Goal: Task Accomplishment & Management: Manage account settings

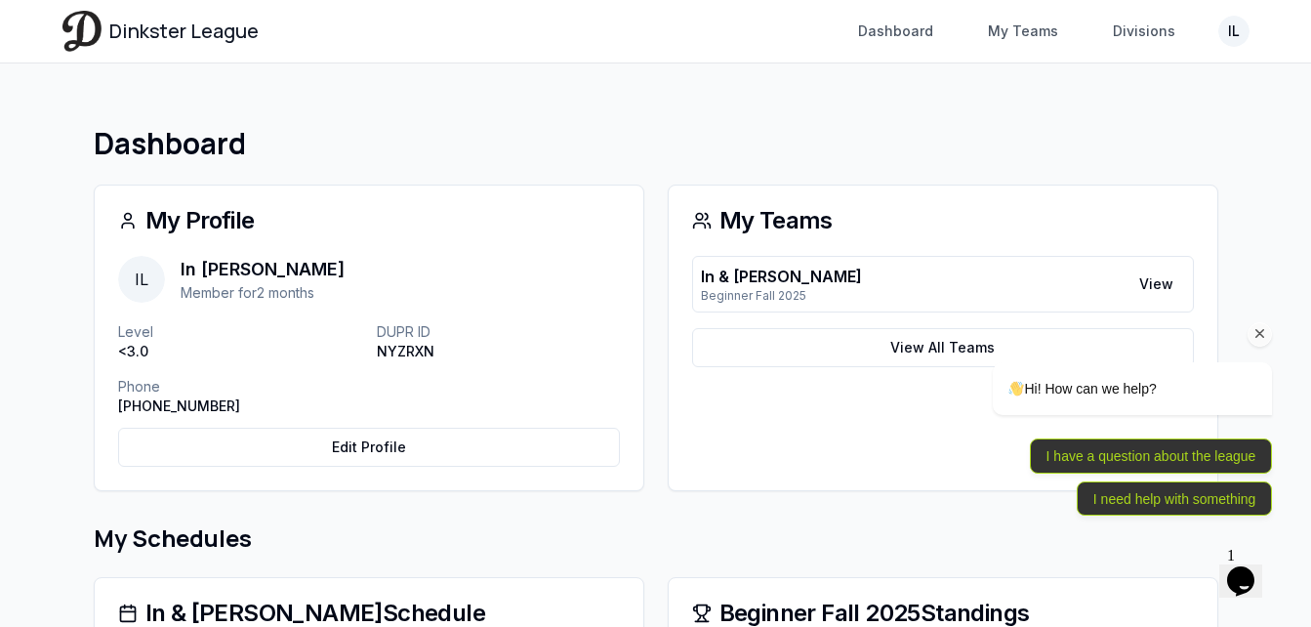
click at [1174, 281] on div "Hi! How can we help? I have a question about the league I need help with someth…" at bounding box center [1105, 354] width 351 height 344
click at [931, 349] on div "Hi! How can we help? I have a question about the league I need help with someth…" at bounding box center [1105, 354] width 351 height 344
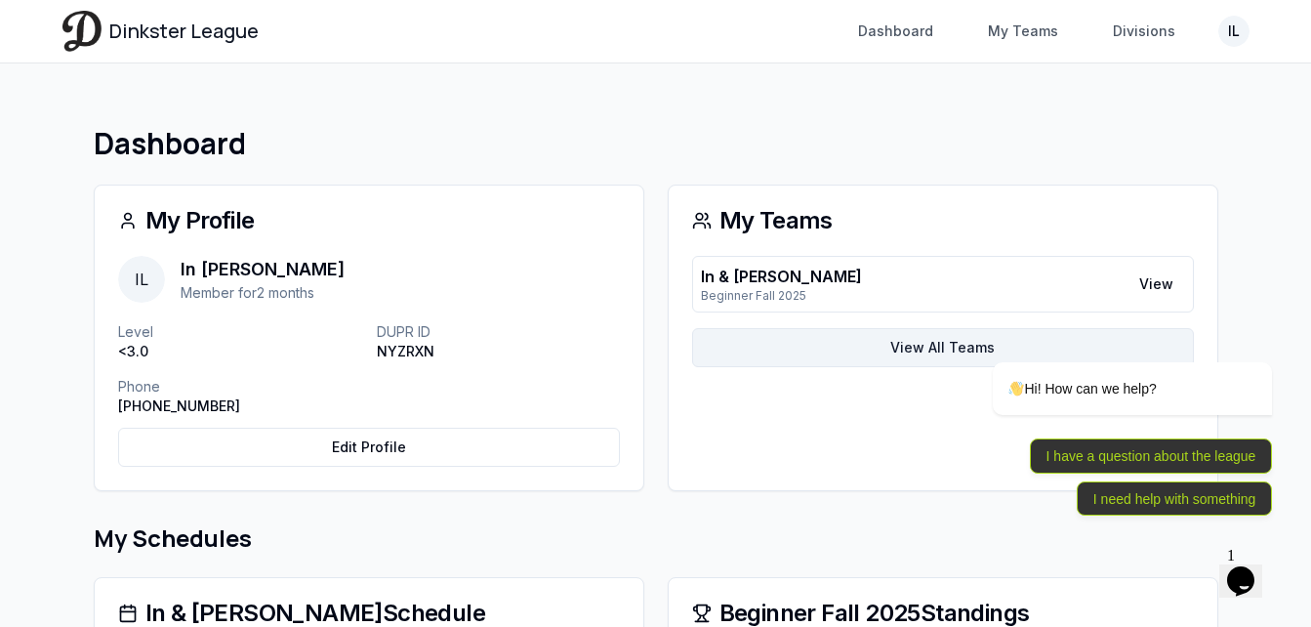
click at [928, 350] on link "View All Teams" at bounding box center [943, 347] width 502 height 39
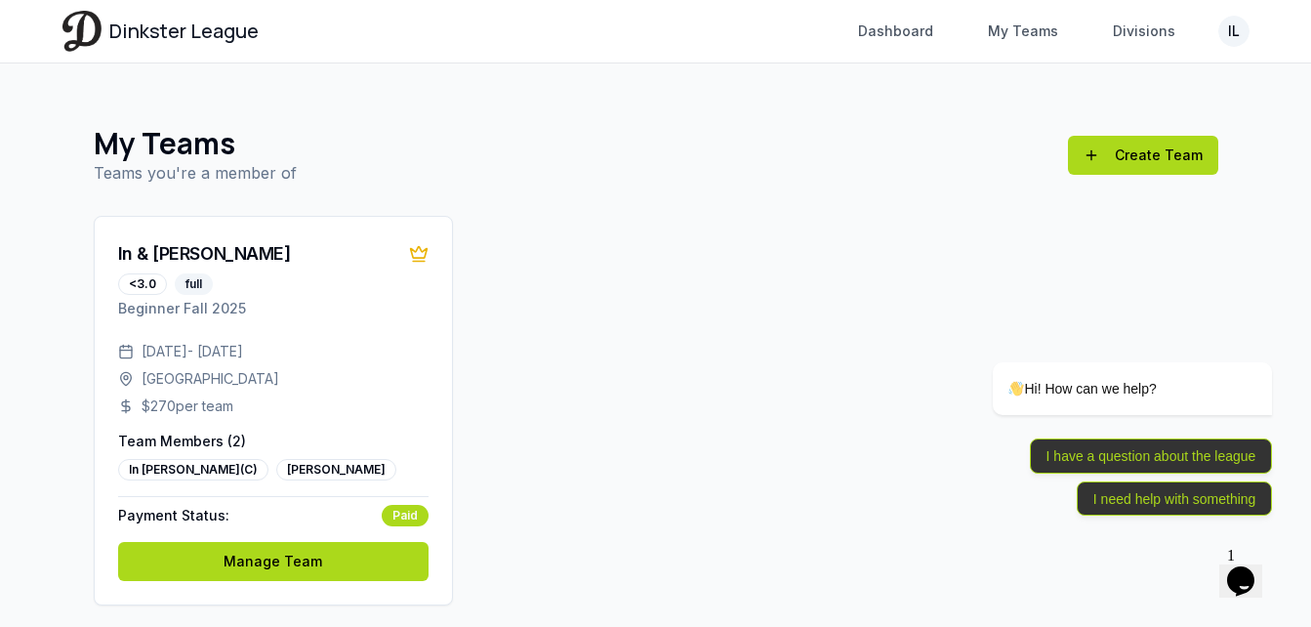
click at [1254, 570] on icon "Chat widget" at bounding box center [1240, 580] width 27 height 29
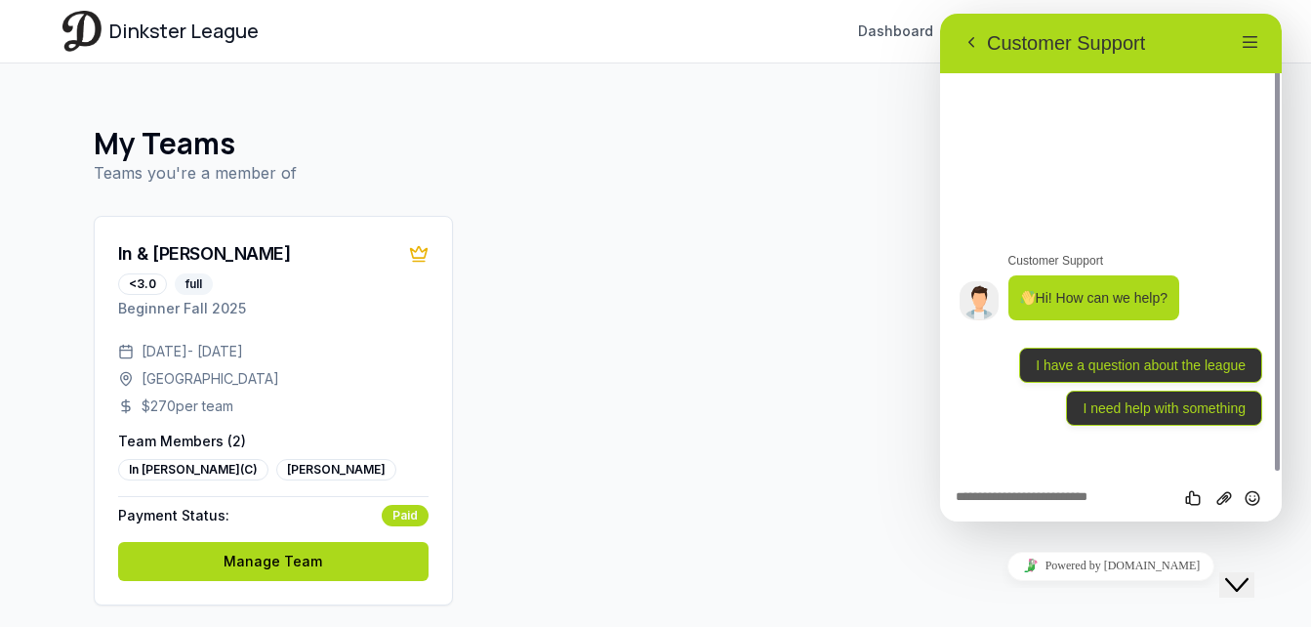
click at [1248, 573] on icon "Close Chat This icon closes the chat window." at bounding box center [1236, 584] width 23 height 23
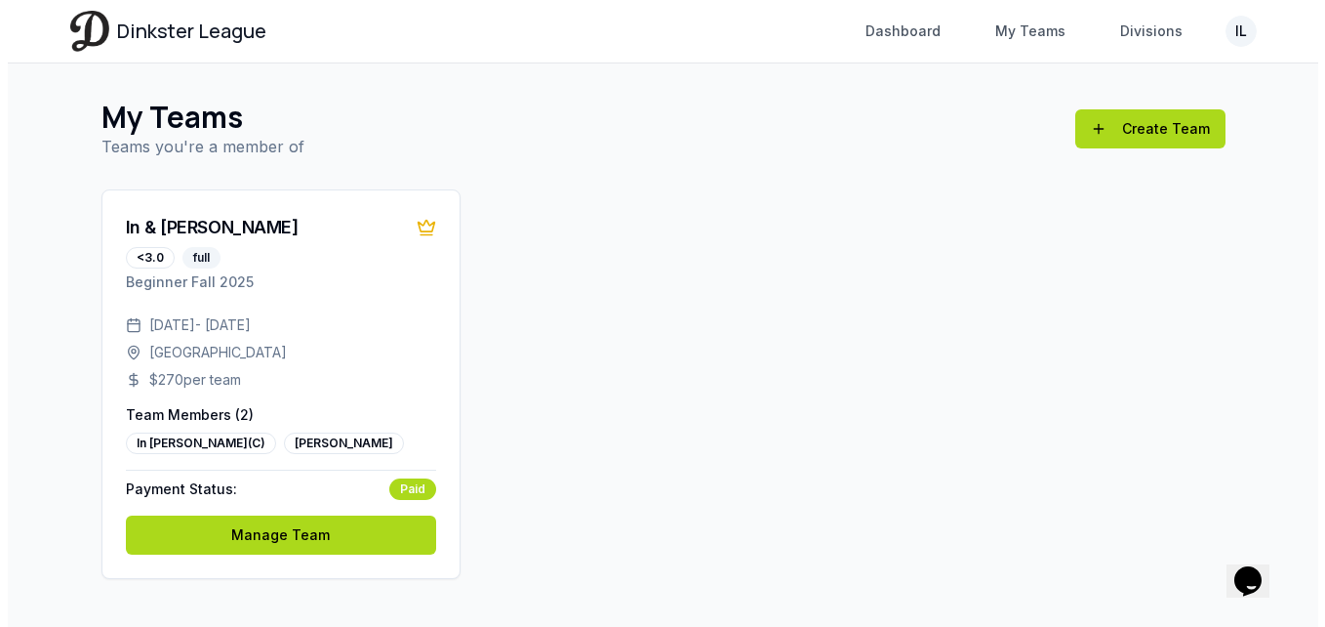
scroll to position [41, 0]
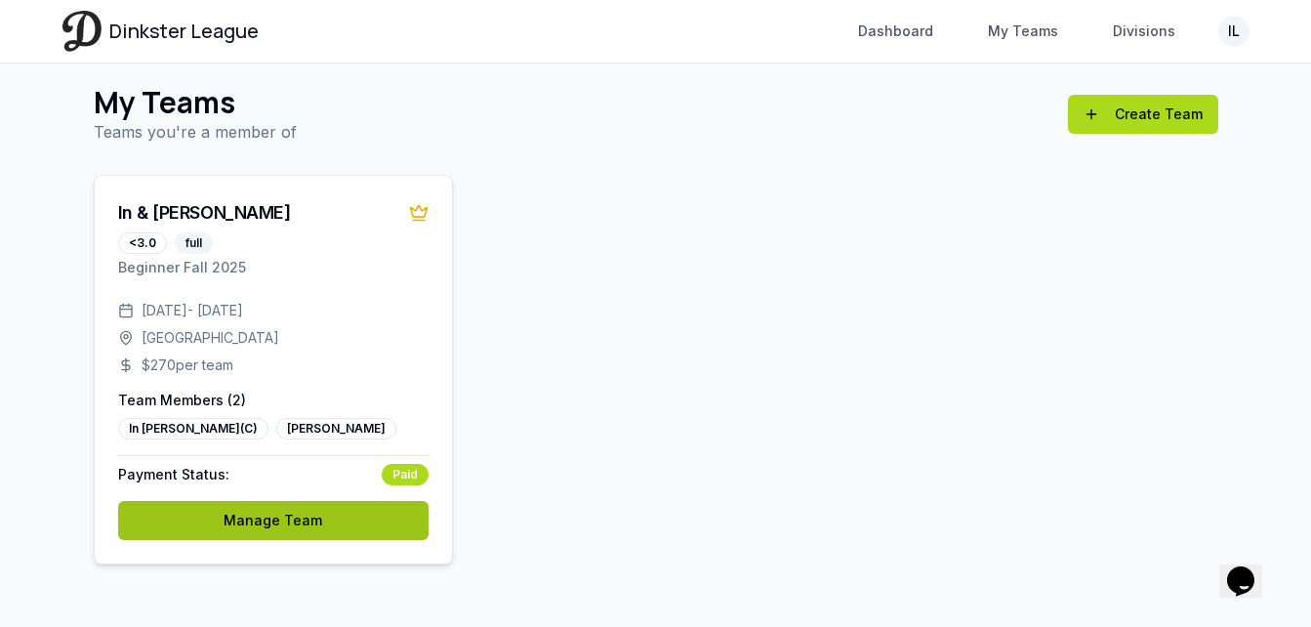
click at [330, 514] on link "Manage Team" at bounding box center [273, 520] width 310 height 39
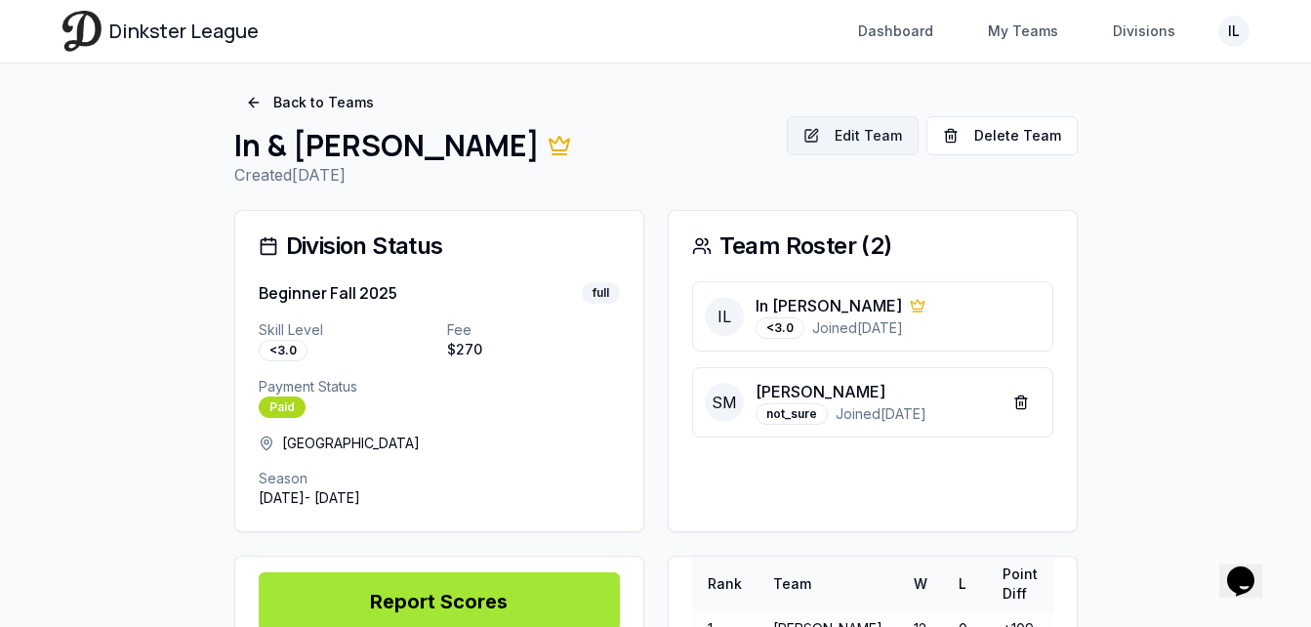
click at [898, 138] on button "Edit Team" at bounding box center [853, 135] width 132 height 39
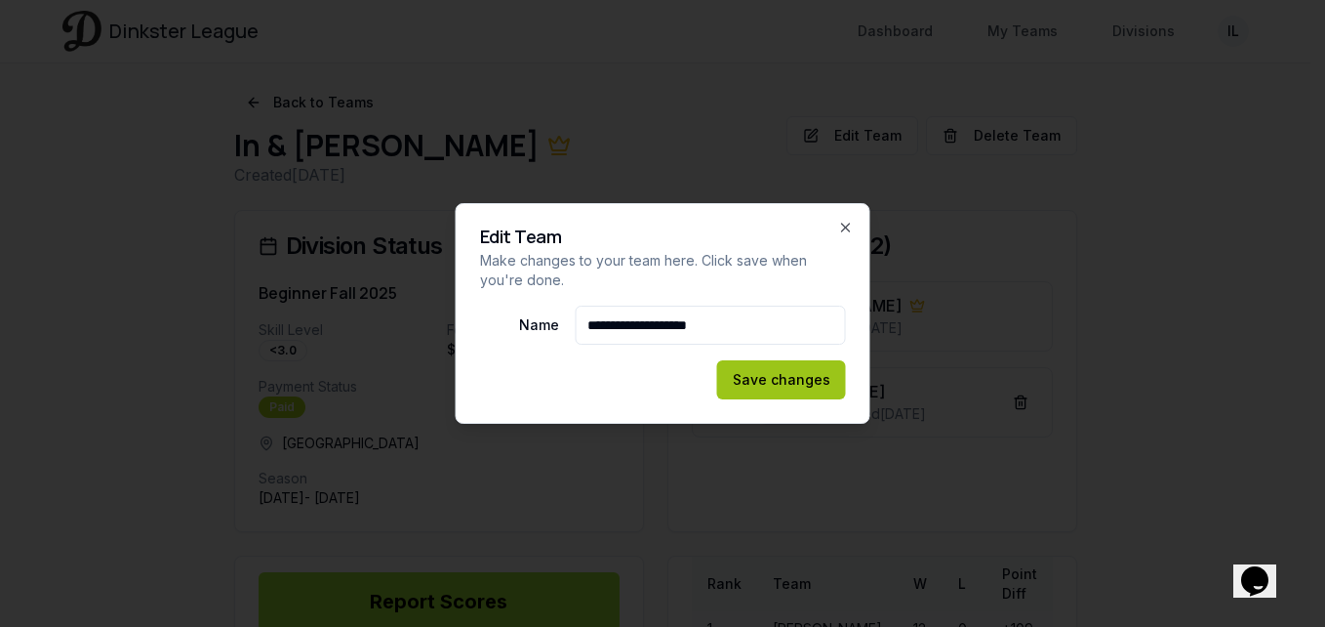
type input "**********"
click at [800, 380] on button "Save changes" at bounding box center [781, 379] width 129 height 39
